Goal: Obtain resource: Obtain resource

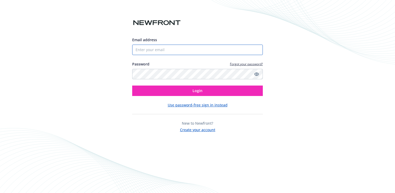
click at [157, 45] on input "Email address" at bounding box center [197, 50] width 131 height 10
type input "[EMAIL_ADDRESS][DOMAIN_NAME]"
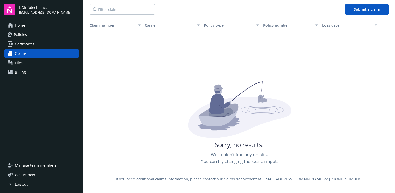
click at [24, 27] on span "Home" at bounding box center [20, 25] width 10 height 8
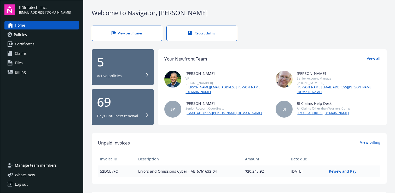
click at [107, 69] on div "5 Active policies" at bounding box center [123, 67] width 52 height 23
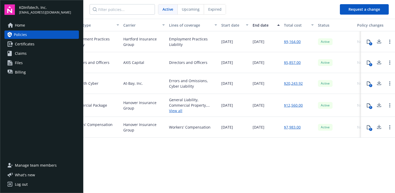
scroll to position [0, 119]
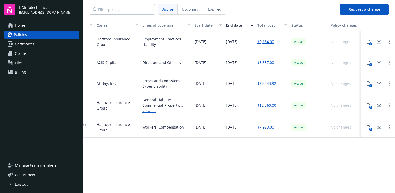
click at [271, 83] on link "$20,243.92" at bounding box center [266, 83] width 19 height 5
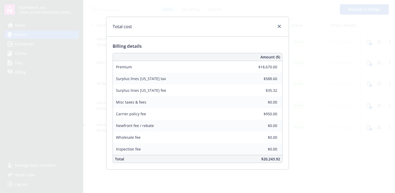
click at [318, 92] on div "Total cost Billing details Amount ($) Premium $18,670.00 Surplus lines [US_STAT…" at bounding box center [197, 96] width 395 height 193
click at [281, 26] on link "close" at bounding box center [279, 26] width 6 height 6
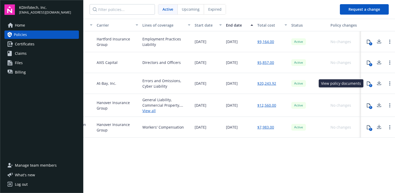
click at [369, 84] on icon at bounding box center [368, 83] width 4 height 4
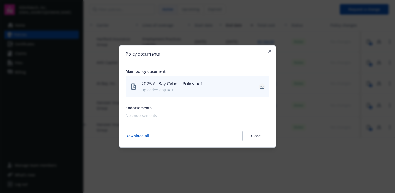
click at [262, 87] on icon "download" at bounding box center [261, 86] width 3 height 3
click at [269, 51] on icon "button" at bounding box center [269, 51] width 3 height 3
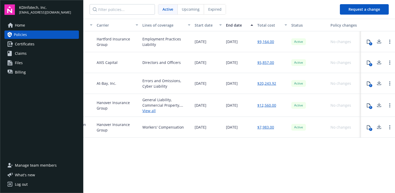
click at [377, 106] on icon at bounding box center [379, 105] width 6 height 7
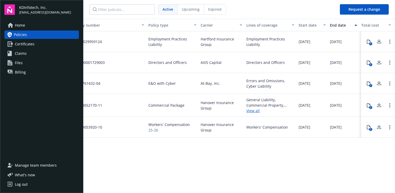
scroll to position [0, 0]
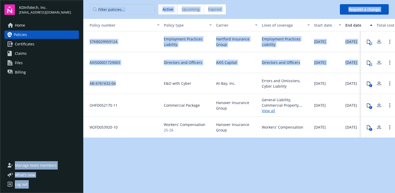
drag, startPoint x: 120, startPoint y: 84, endPoint x: 82, endPoint y: 81, distance: 37.7
click at [82, 81] on div "KDInfotech, Inc. [PERSON_NAME][EMAIL_ADDRESS][DOMAIN_NAME] Home Policies Certif…" at bounding box center [197, 96] width 395 height 193
click at [130, 86] on div "AB-6761632-04" at bounding box center [122, 83] width 78 height 21
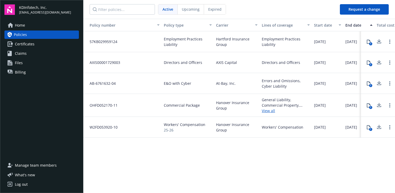
click at [116, 85] on div "AB-6761632-04" at bounding box center [122, 83] width 78 height 21
drag, startPoint x: 116, startPoint y: 84, endPoint x: 85, endPoint y: 83, distance: 30.3
click at [85, 83] on div "AB-6761632-04" at bounding box center [122, 83] width 78 height 21
copy span "AB-6761632-04"
drag, startPoint x: 120, startPoint y: 105, endPoint x: 90, endPoint y: 105, distance: 30.0
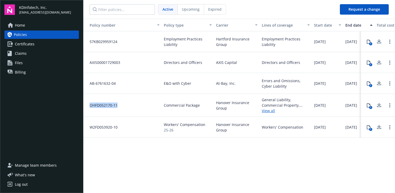
click at [90, 105] on div "OHFD052170-11" at bounding box center [122, 105] width 78 height 23
copy span "OHFD052170-11"
drag, startPoint x: 115, startPoint y: 127, endPoint x: 87, endPoint y: 127, distance: 28.2
click at [87, 127] on div "W2FD053920-10" at bounding box center [122, 127] width 78 height 21
copy span "W2FD053920-10"
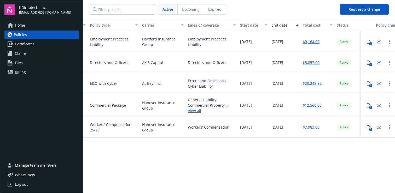
scroll to position [0, 75]
